Goal: Transaction & Acquisition: Purchase product/service

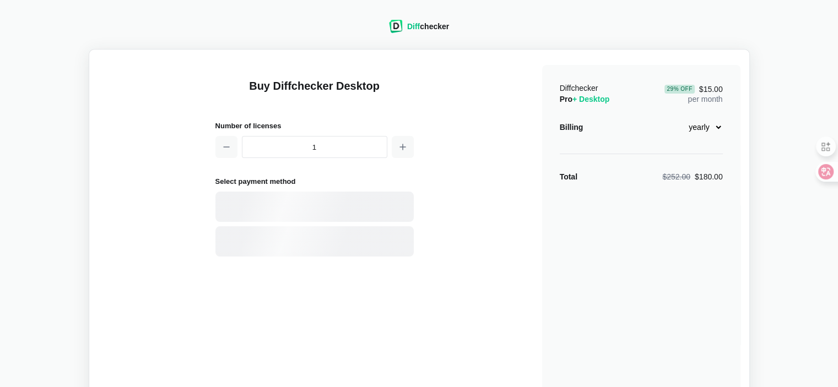
click at [711, 123] on select "monthly yearly" at bounding box center [698, 127] width 47 height 19
click at [715, 213] on div "Diffchecker Pro + Desktop 29 % Off $15.00 per month Billing monthly yearly Tota…" at bounding box center [641, 263] width 198 height 396
click at [710, 129] on select "monthly yearly" at bounding box center [698, 127] width 47 height 19
select select "desktop-monthly-21"
click at [675, 118] on select "monthly yearly" at bounding box center [698, 127] width 47 height 19
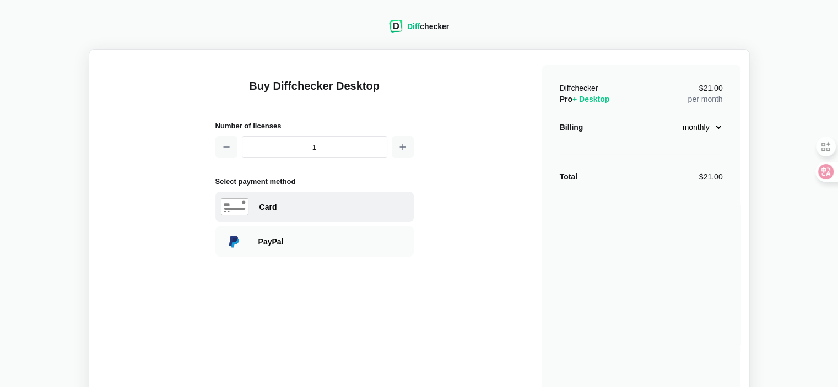
click at [385, 209] on div "Card" at bounding box center [333, 207] width 149 height 11
select select "[GEOGRAPHIC_DATA]"
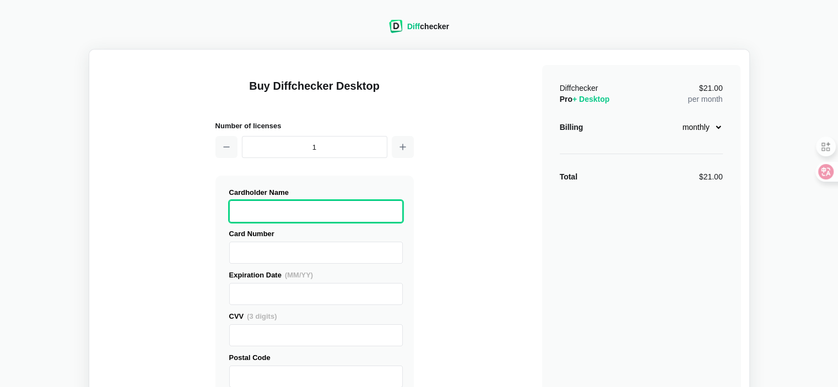
scroll to position [165, 0]
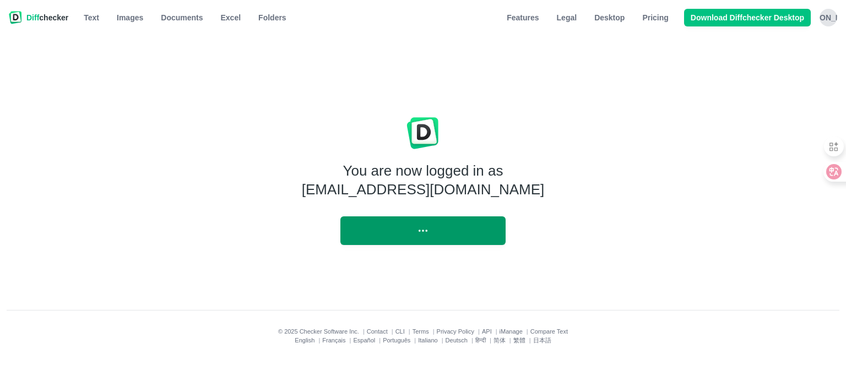
click at [532, 86] on div at bounding box center [423, 100] width 828 height 33
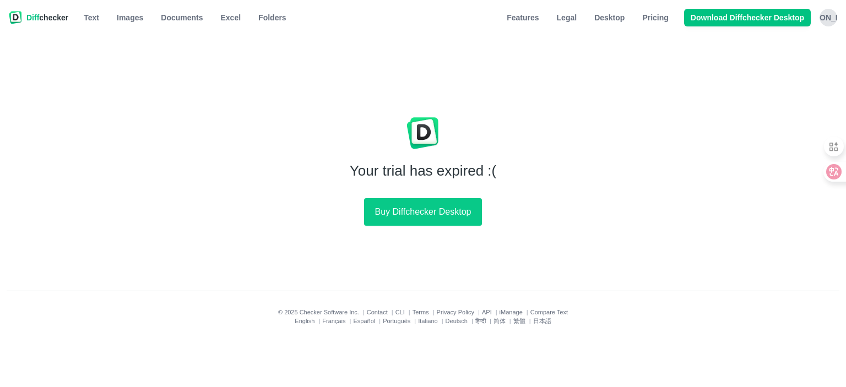
click at [824, 15] on div "[PERSON_NAME]" at bounding box center [828, 18] width 18 height 18
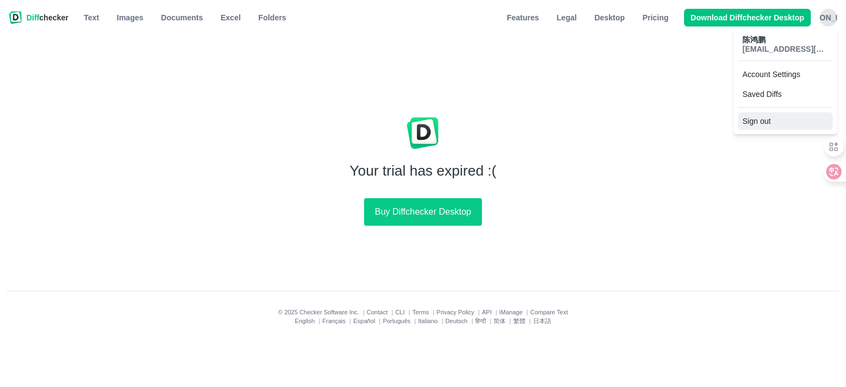
click at [775, 117] on button "Sign out" at bounding box center [785, 121] width 95 height 18
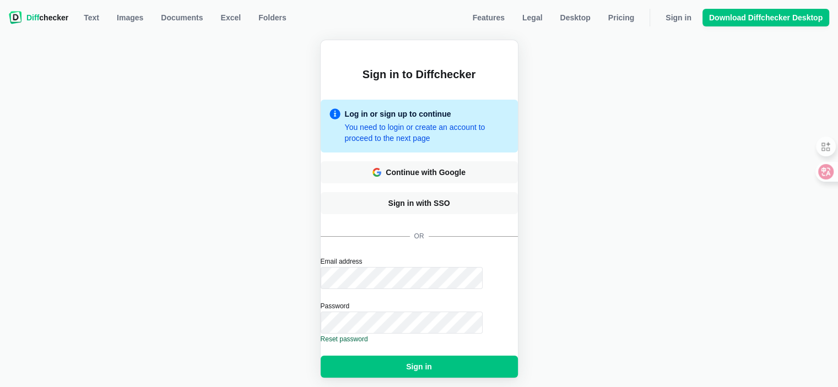
scroll to position [55, 0]
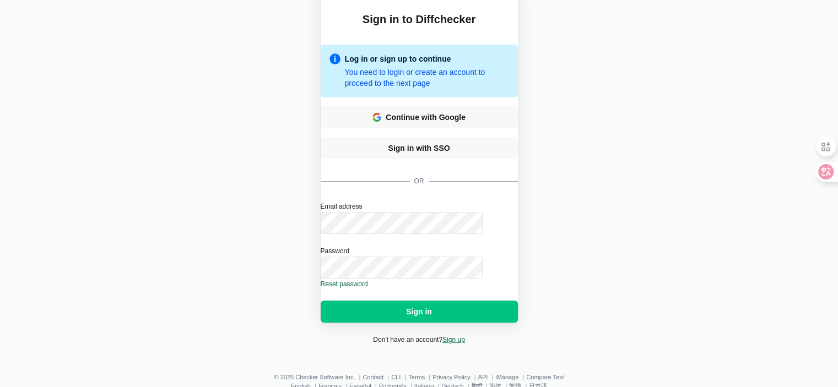
click at [453, 344] on link "Sign up" at bounding box center [453, 340] width 23 height 8
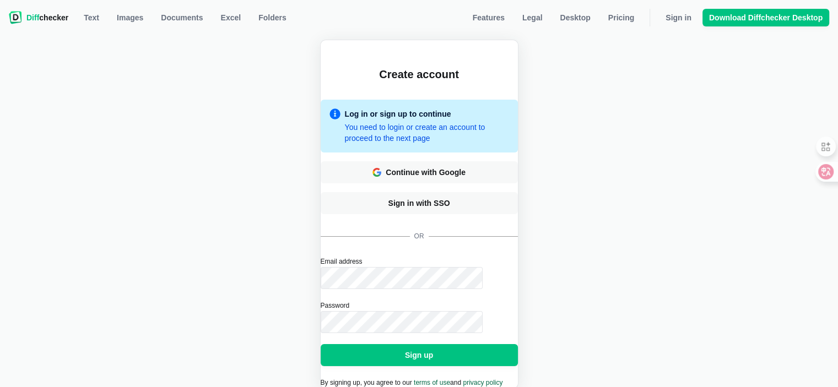
scroll to position [110, 0]
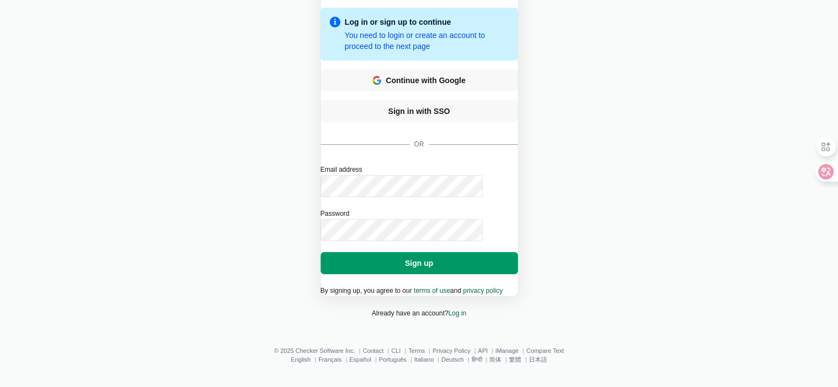
click at [449, 253] on button "Sign up" at bounding box center [418, 263] width 197 height 22
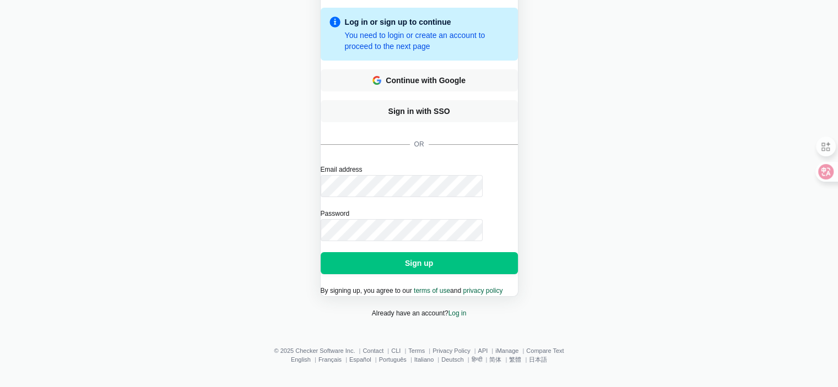
click at [320, 252] on button "Sign up" at bounding box center [418, 263] width 197 height 22
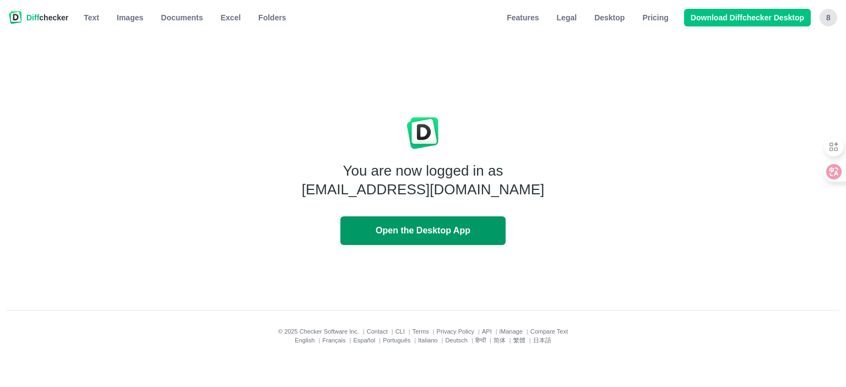
click at [452, 240] on button "Open the Desktop App" at bounding box center [422, 230] width 165 height 29
